Goal: Task Accomplishment & Management: Use online tool/utility

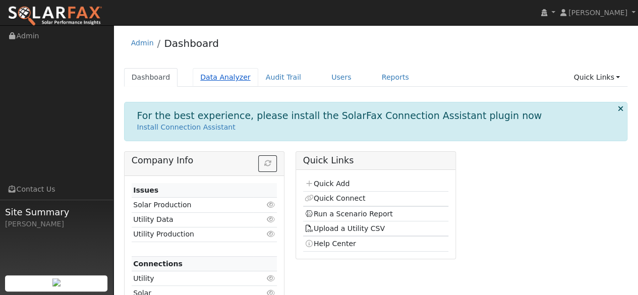
click at [228, 72] on link "Data Analyzer" at bounding box center [226, 77] width 66 height 19
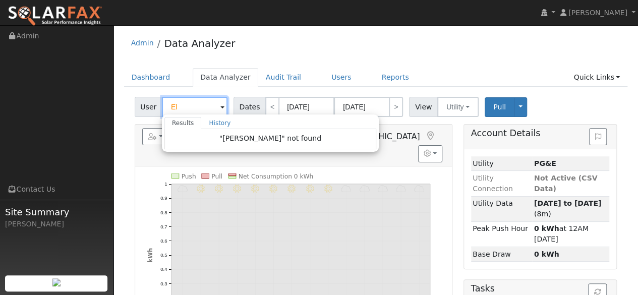
type input "E"
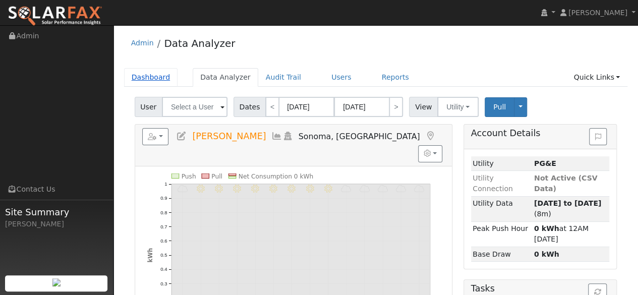
click at [149, 75] on link "Dashboard" at bounding box center [151, 77] width 54 height 19
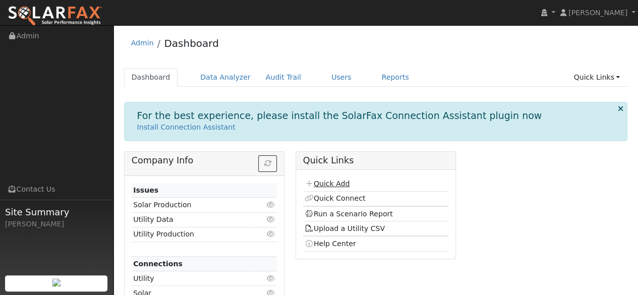
click at [330, 185] on link "Quick Add" at bounding box center [327, 184] width 45 height 8
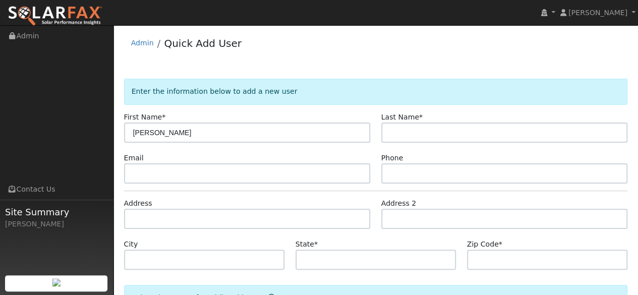
type input "[PERSON_NAME]"
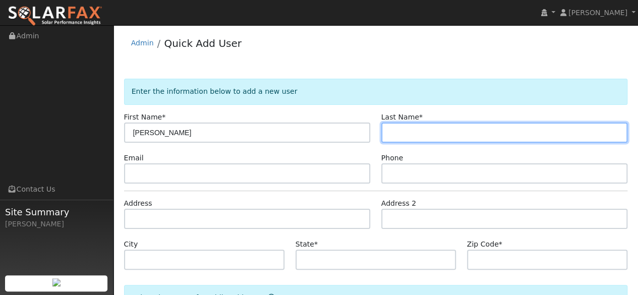
click at [417, 131] on input "text" at bounding box center [504, 133] width 247 height 20
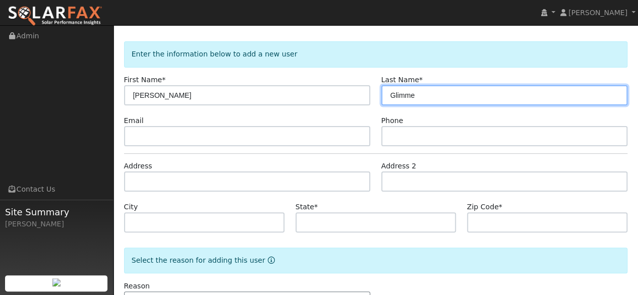
scroll to position [50, 0]
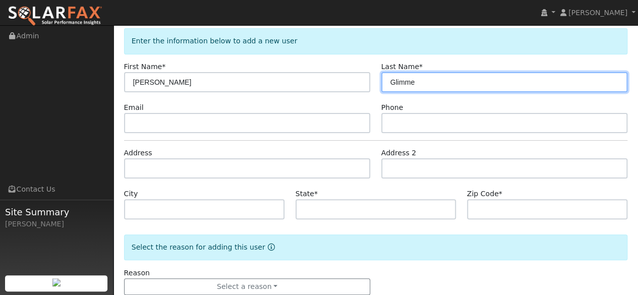
type input "Glimme"
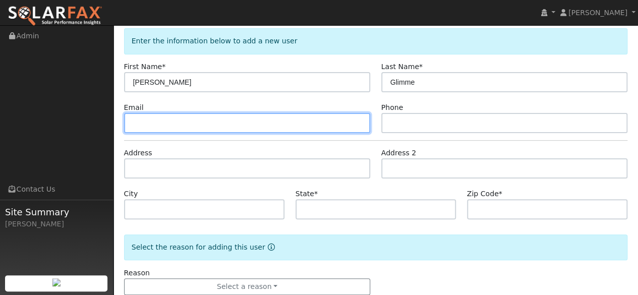
click at [168, 118] on input "text" at bounding box center [247, 123] width 247 height 20
paste input "[PERSON_NAME][EMAIL_ADDRESS][DOMAIN_NAME]"
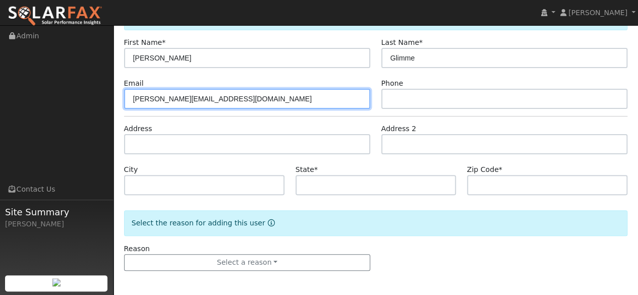
type input "[PERSON_NAME][EMAIL_ADDRESS][DOMAIN_NAME]"
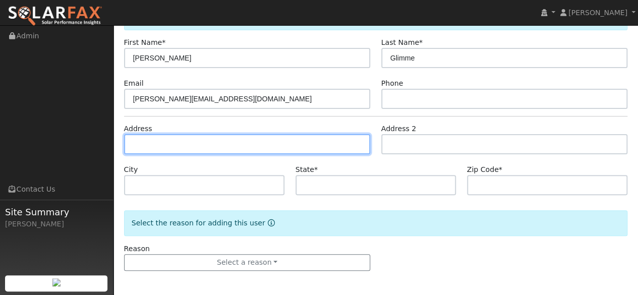
click at [186, 143] on input "text" at bounding box center [247, 144] width 247 height 20
paste input "[STREET_ADDRESS]"
type input "592a Tennent Avenue"
type input "Pinole"
type input "CA"
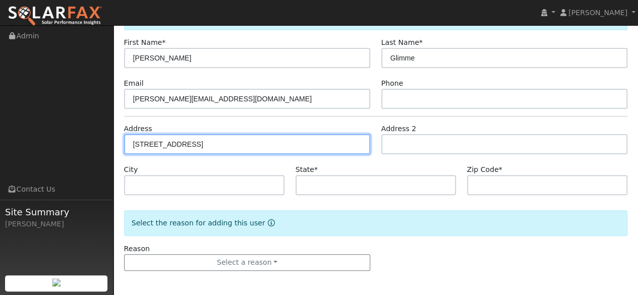
type input "94564"
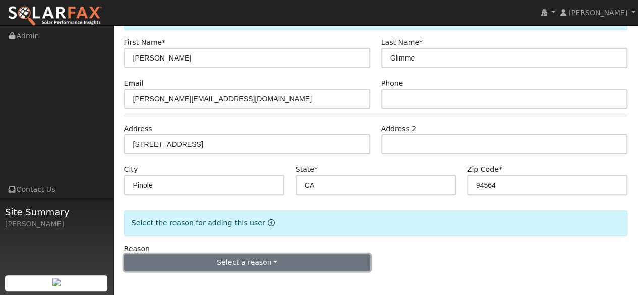
click at [272, 266] on button "Select a reason" at bounding box center [247, 262] width 247 height 17
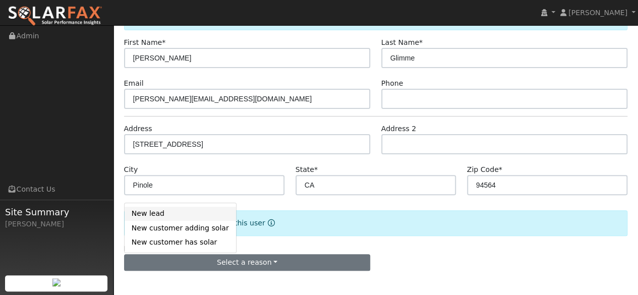
click at [168, 215] on link "New lead" at bounding box center [180, 214] width 111 height 14
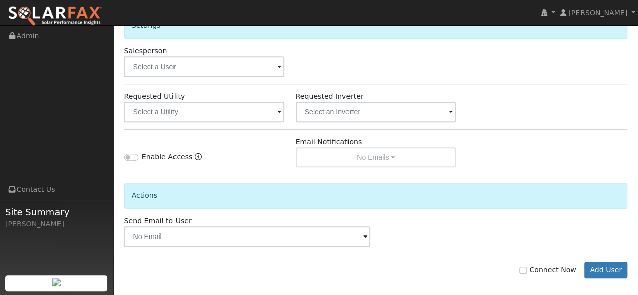
scroll to position [354, 0]
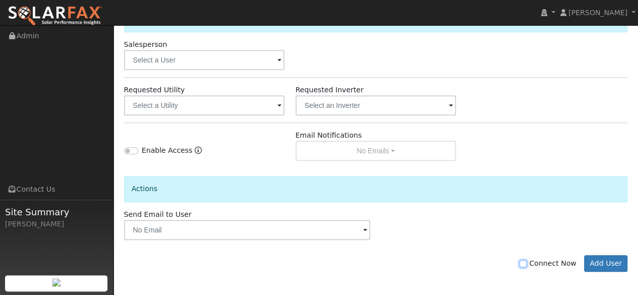
click at [526, 262] on input "Connect Now" at bounding box center [522, 263] width 7 height 7
checkbox input "true"
click at [605, 260] on button "Add User" at bounding box center [606, 263] width 44 height 17
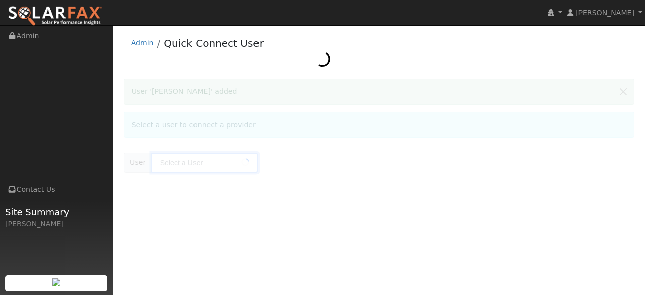
type input "Elaine Glimme"
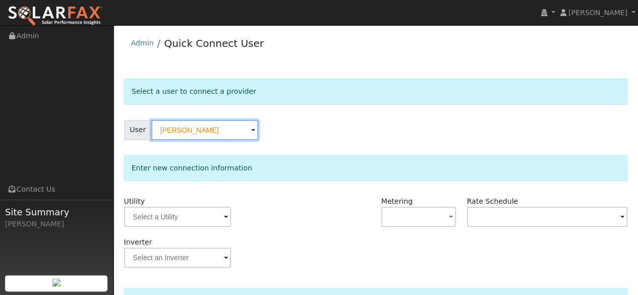
scroll to position [105, 0]
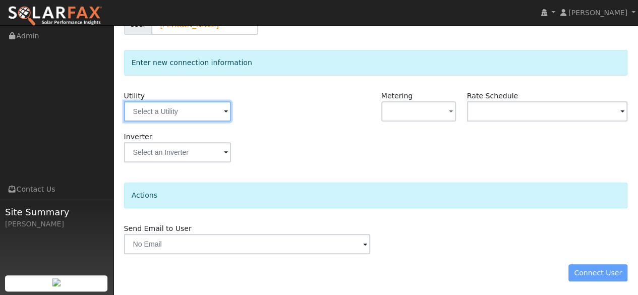
click at [223, 111] on input "text" at bounding box center [177, 111] width 107 height 20
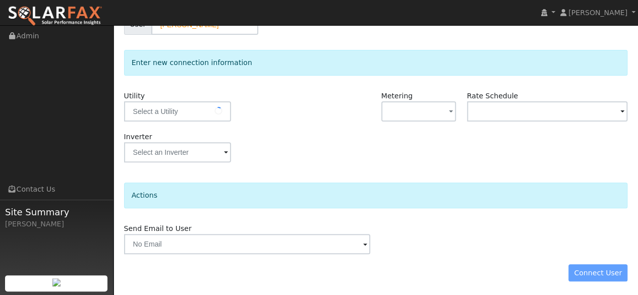
click at [206, 112] on div at bounding box center [177, 111] width 107 height 20
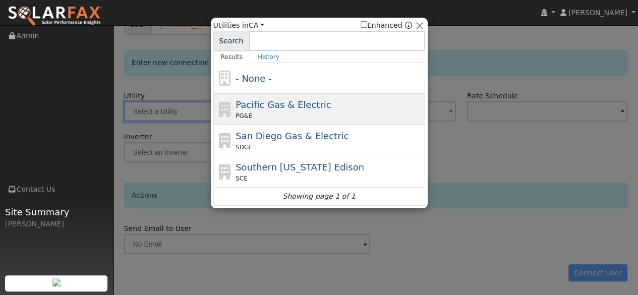
click at [265, 103] on span "Pacific Gas & Electric" at bounding box center [282, 104] width 95 height 11
type input "PG&E"
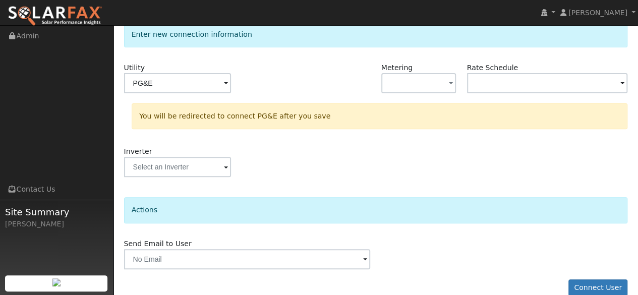
scroll to position [148, 0]
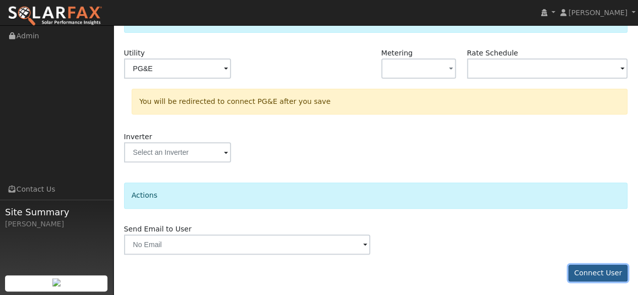
click at [602, 272] on button "Connect User" at bounding box center [597, 273] width 59 height 17
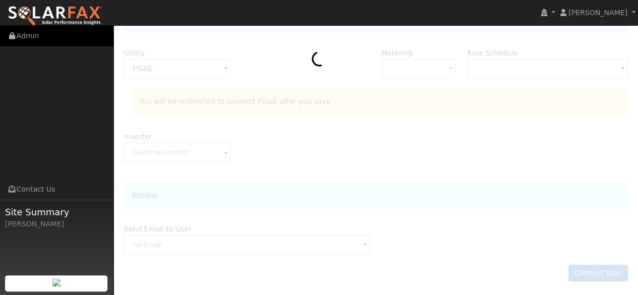
click at [37, 39] on link "Admin" at bounding box center [56, 36] width 113 height 21
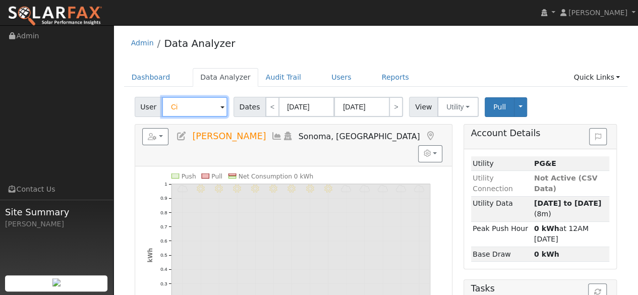
type input "C"
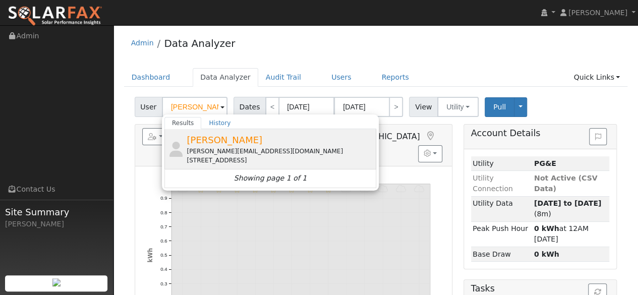
click at [210, 138] on span "[PERSON_NAME]" at bounding box center [225, 140] width 76 height 11
type input "[PERSON_NAME]"
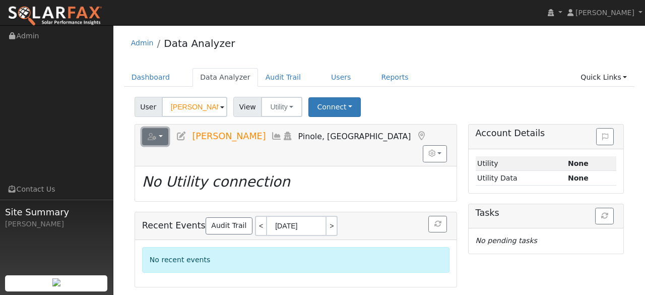
click at [153, 140] on icon "button" at bounding box center [152, 136] width 9 height 7
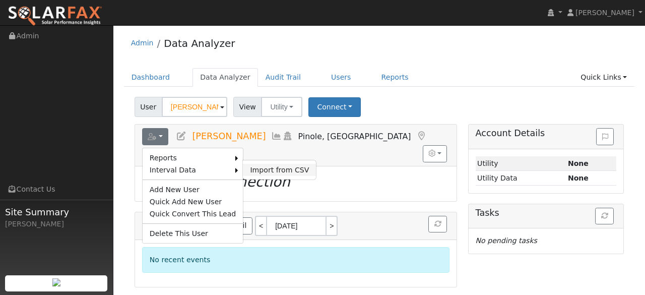
click at [251, 169] on link "Import from CSV" at bounding box center [279, 170] width 73 height 12
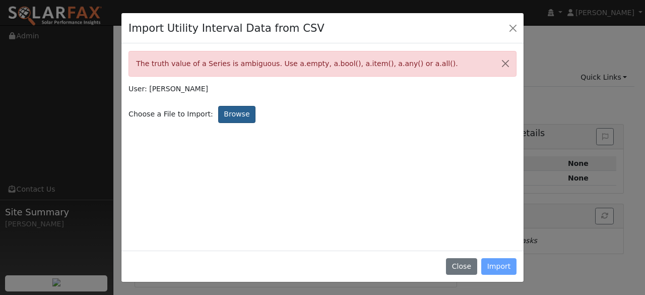
click at [220, 114] on label "Browse" at bounding box center [236, 114] width 37 height 17
click at [0, 0] on input "Browse" at bounding box center [0, 0] width 0 height 0
click at [222, 113] on label "Browse" at bounding box center [236, 114] width 37 height 17
click at [0, 0] on input "Browse" at bounding box center [0, 0] width 0 height 0
drag, startPoint x: 137, startPoint y: 60, endPoint x: 423, endPoint y: 67, distance: 286.0
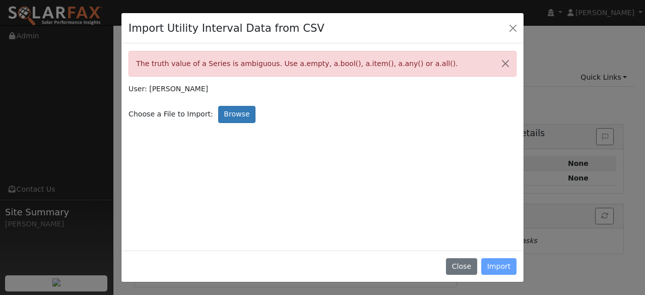
click at [423, 67] on div "The truth value of a Series is ambiguous. Use a.empty, a.bool(), a.item(), a.an…" at bounding box center [323, 64] width 388 height 26
copy div "The truth value of a Series is ambiguous. Use a.empty, a.bool(), a.item(), a.an…"
click at [313, 130] on div "The truth value of a Series is ambiguous. Use a.empty, a.bool(), a.item(), a.an…" at bounding box center [323, 152] width 388 height 202
click at [506, 269] on div "Close Import" at bounding box center [323, 267] width 402 height 32
click at [226, 113] on label "Browse" at bounding box center [236, 114] width 37 height 17
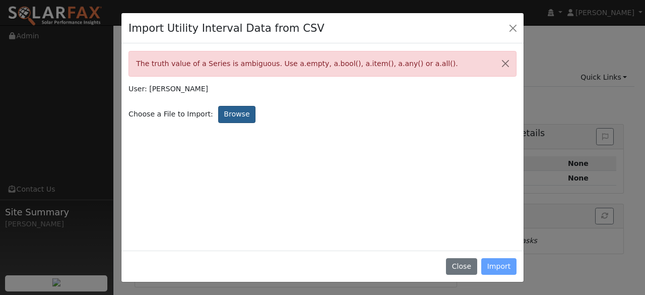
click at [0, 0] on input "Browse" at bounding box center [0, 0] width 0 height 0
click at [230, 117] on label "Browse" at bounding box center [236, 114] width 37 height 17
click at [0, 0] on input "Browse" at bounding box center [0, 0] width 0 height 0
click at [231, 118] on label "Browse" at bounding box center [236, 114] width 37 height 17
click at [0, 0] on input "Browse" at bounding box center [0, 0] width 0 height 0
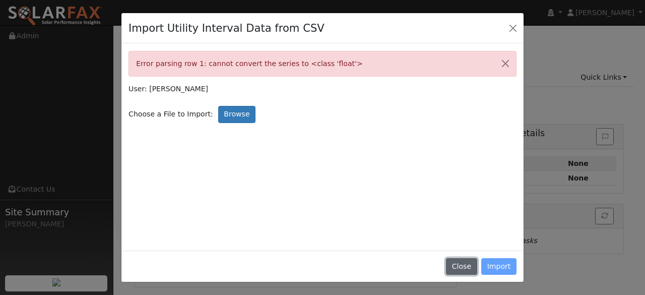
click at [463, 272] on button "Close" at bounding box center [461, 266] width 31 height 17
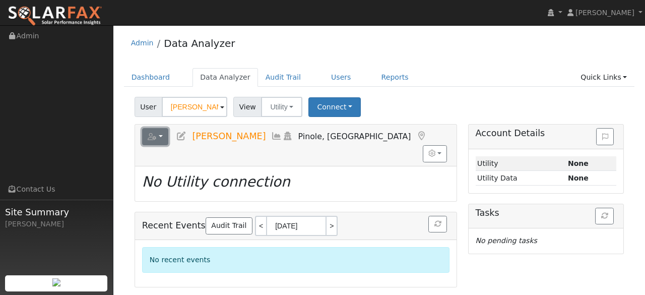
click at [161, 141] on button "button" at bounding box center [155, 136] width 27 height 17
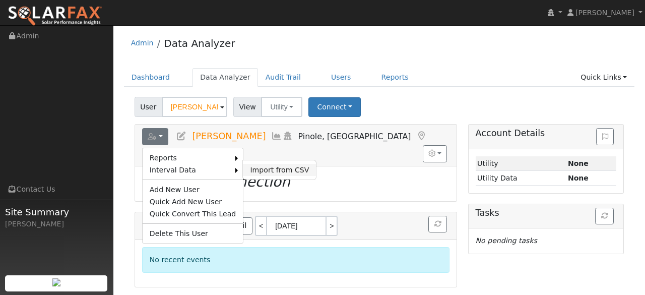
click at [250, 168] on link "Import from CSV" at bounding box center [279, 170] width 73 height 12
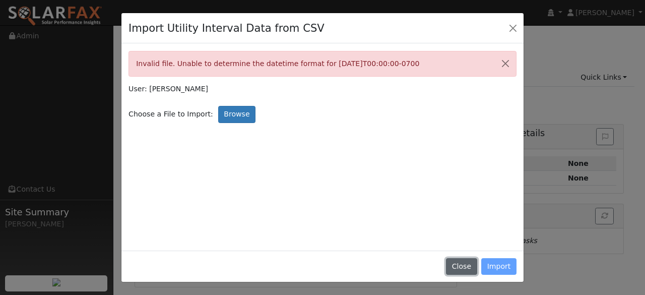
click at [469, 271] on button "Close" at bounding box center [461, 266] width 31 height 17
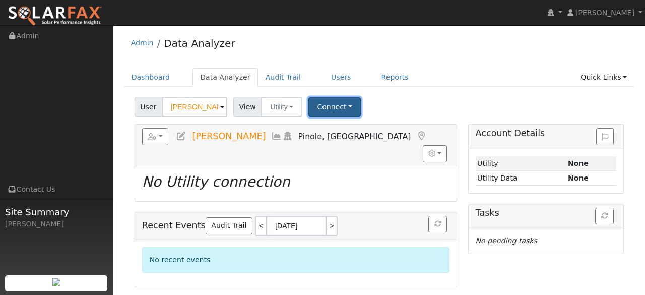
click at [347, 110] on button "Connect" at bounding box center [335, 107] width 52 height 20
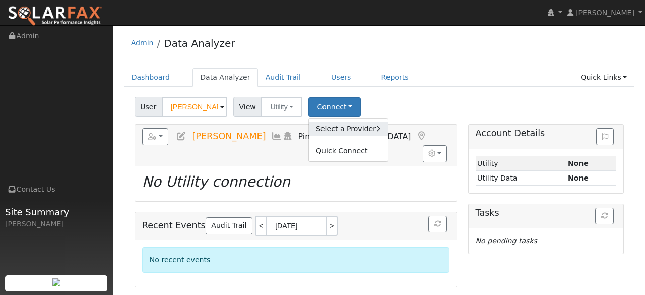
click at [353, 130] on link "Select a Provider" at bounding box center [348, 129] width 79 height 14
click at [366, 129] on span at bounding box center [375, 131] width 25 height 19
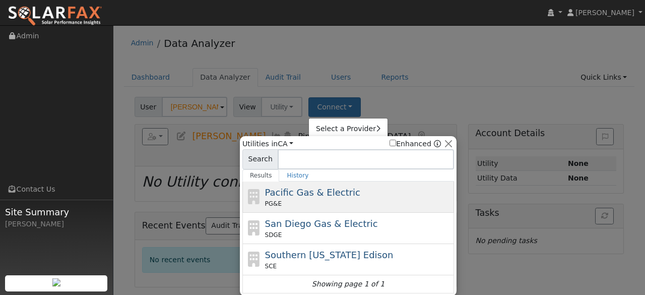
click at [320, 195] on span "Pacific Gas & Electric" at bounding box center [312, 192] width 95 height 11
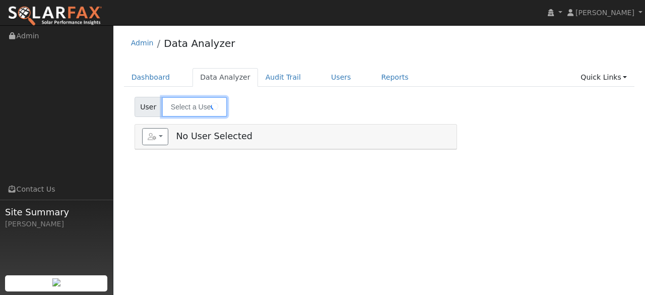
type input "[PERSON_NAME]"
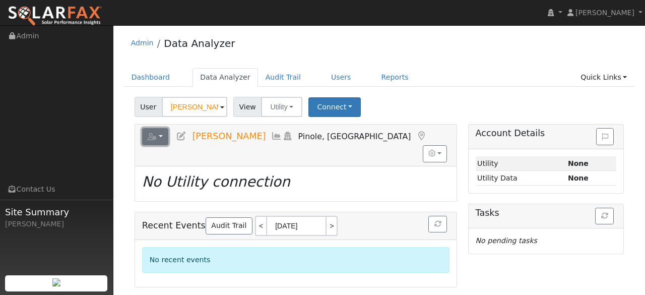
click at [163, 139] on button "button" at bounding box center [155, 136] width 27 height 17
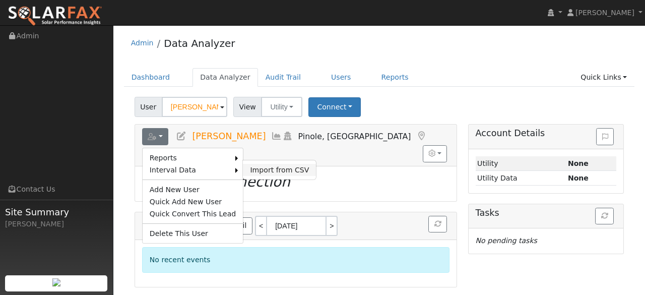
click at [248, 170] on link "Import from CSV" at bounding box center [279, 170] width 73 height 12
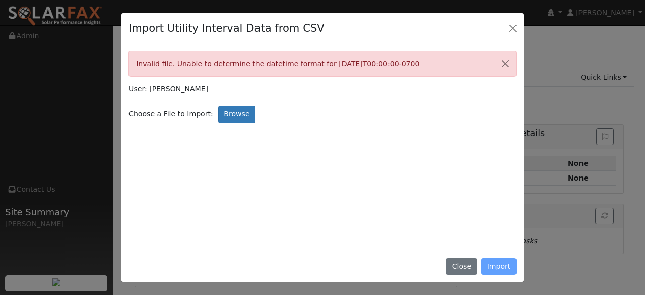
drag, startPoint x: 567, startPoint y: 263, endPoint x: 567, endPoint y: 241, distance: 22.7
click at [567, 263] on div "Import Utility Interval Data from CSV Invalid file. Unable to determine the dat…" at bounding box center [322, 147] width 645 height 295
click at [226, 117] on label "Browse" at bounding box center [236, 114] width 37 height 17
click at [0, 0] on input "Browse" at bounding box center [0, 0] width 0 height 0
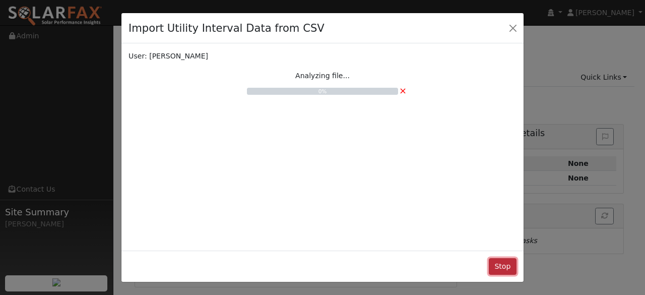
click at [501, 267] on button "Stop" at bounding box center [503, 266] width 28 height 17
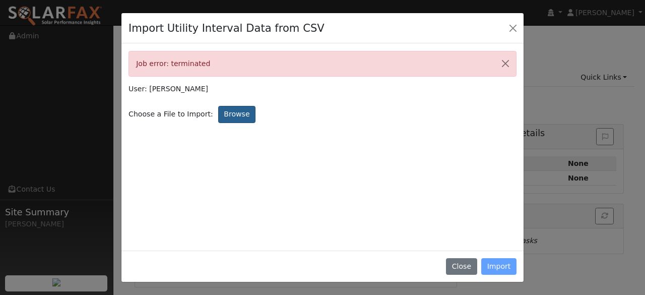
click at [220, 112] on label "Browse" at bounding box center [236, 114] width 37 height 17
click at [0, 0] on input "Browse" at bounding box center [0, 0] width 0 height 0
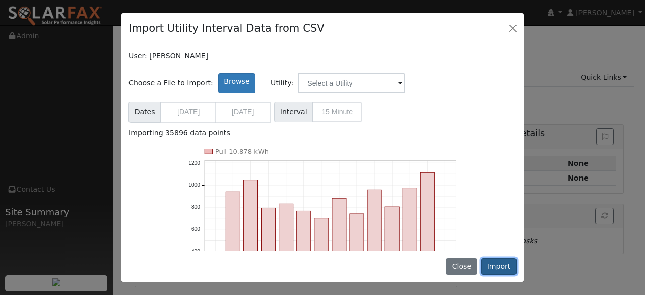
click at [501, 269] on button "Import" at bounding box center [499, 266] width 35 height 17
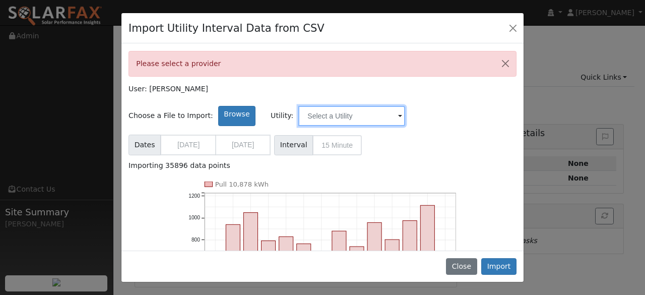
click at [334, 124] on input "text" at bounding box center [351, 116] width 107 height 20
click at [340, 117] on input "text" at bounding box center [351, 116] width 107 height 20
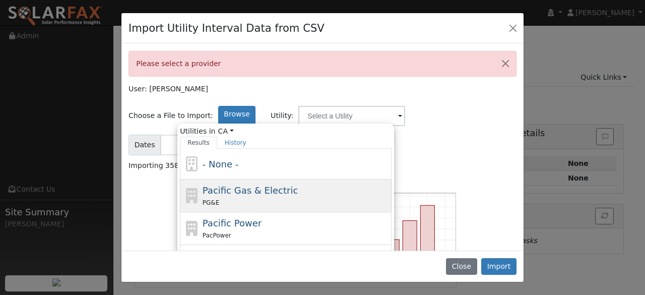
click at [266, 189] on span "Pacific Gas & Electric" at bounding box center [250, 190] width 95 height 11
type input "Pacific Gas & Electric"
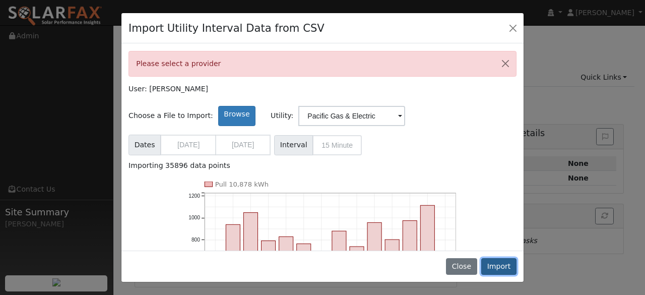
click at [506, 267] on button "Import" at bounding box center [499, 266] width 35 height 17
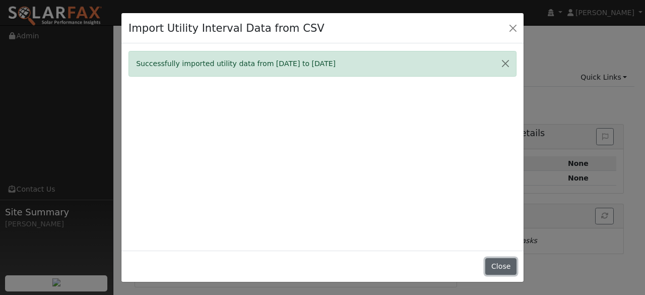
click at [507, 267] on button "Close" at bounding box center [501, 266] width 31 height 17
type input "[DATE]"
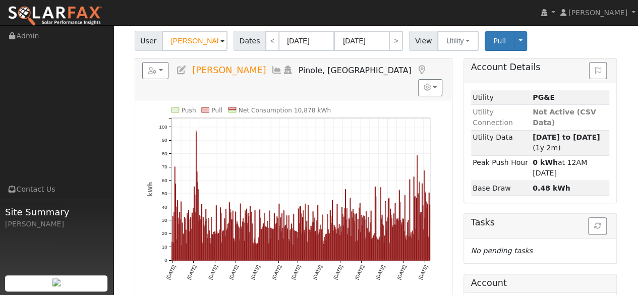
scroll to position [50, 0]
